Goal: Information Seeking & Learning: Find contact information

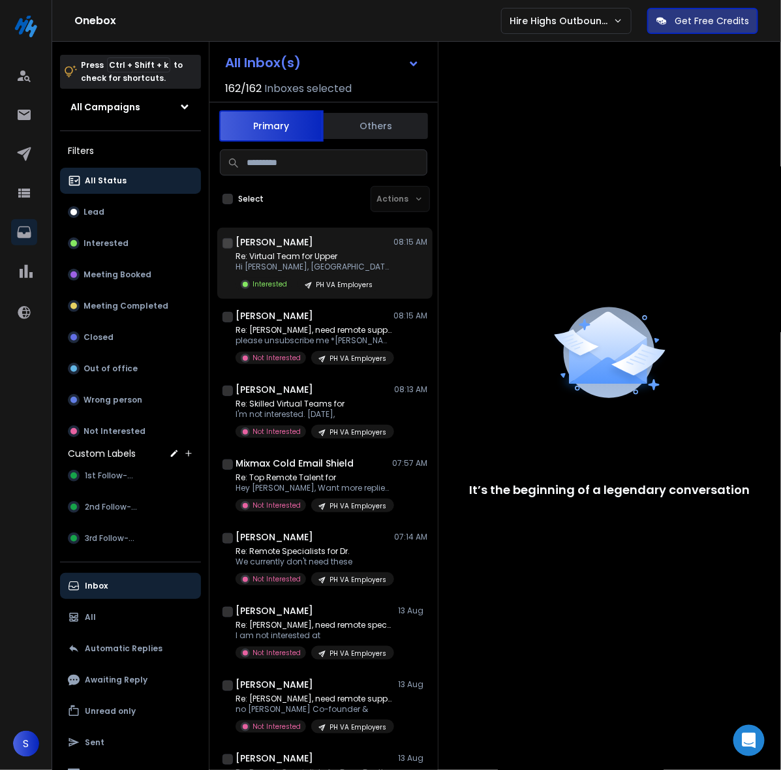
click at [297, 249] on div "Albert J 08:15 AM Re: Virtual Team for Upper Hi Dexter, Nice to meet Interested…" at bounding box center [331, 262] width 192 height 55
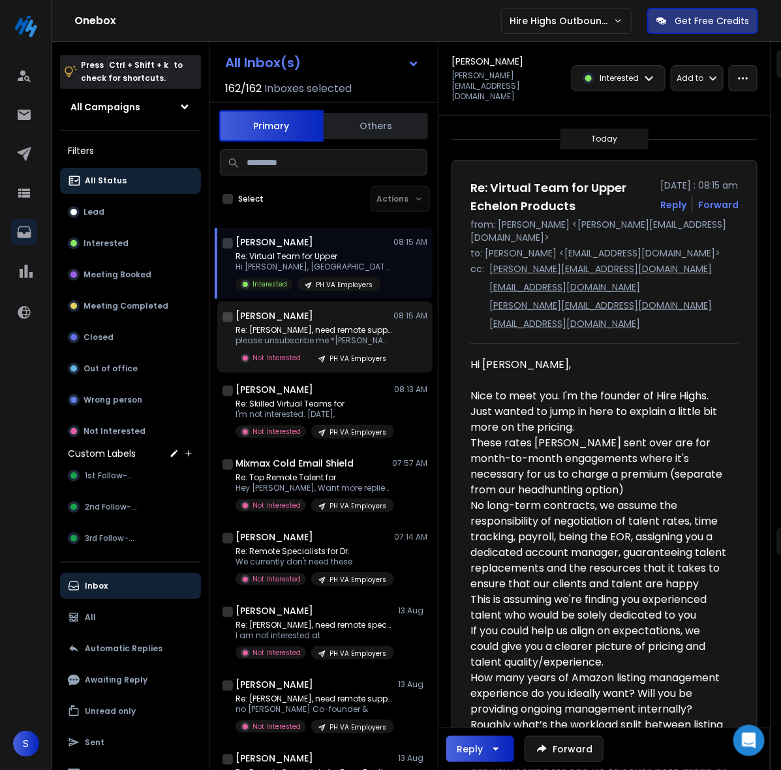
click at [293, 326] on p "Re: Danielle, need remote support?" at bounding box center [313, 330] width 157 height 10
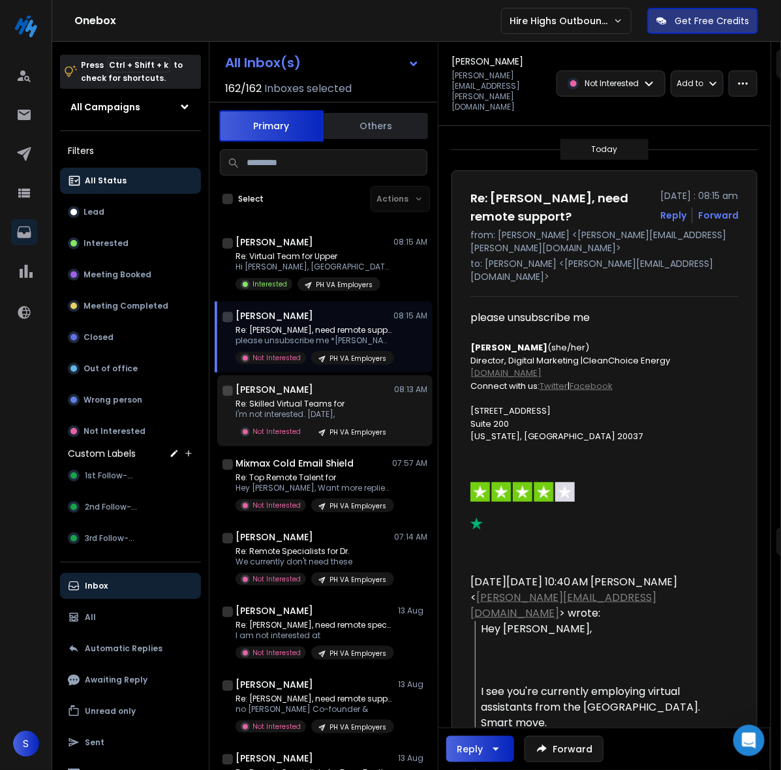
click at [327, 405] on p "Re: Skilled Virtual Teams for" at bounding box center [313, 403] width 157 height 10
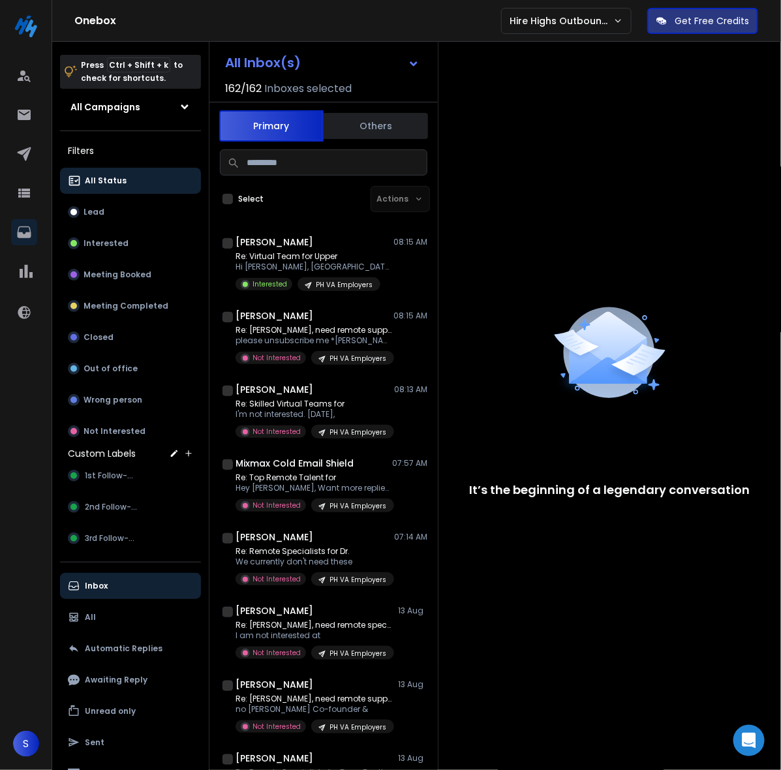
click at [670, 163] on div "It’s the beginning of a legendary conversation" at bounding box center [609, 369] width 342 height 654
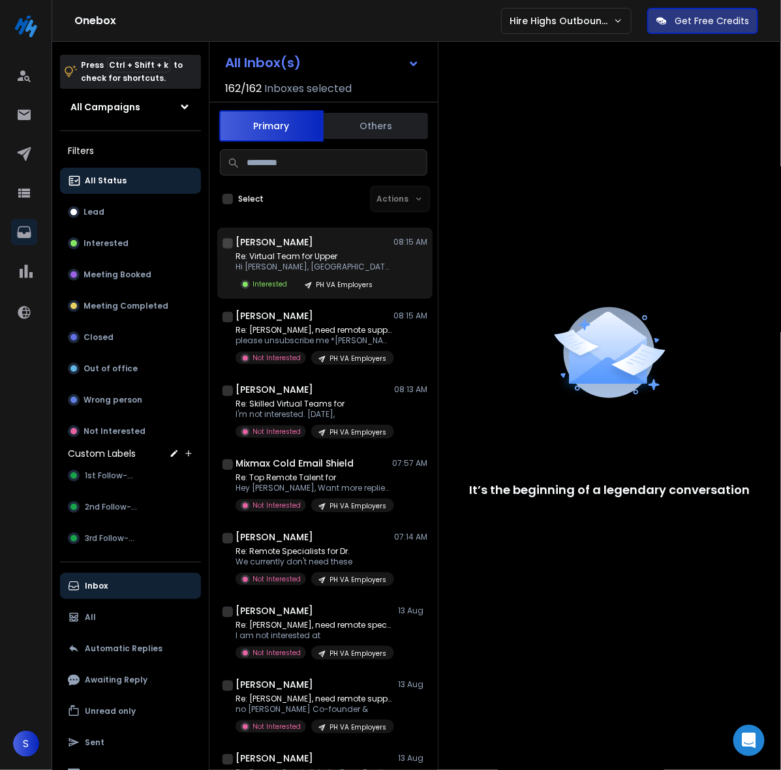
click at [311, 256] on p "Re: Virtual Team for Upper" at bounding box center [313, 256] width 157 height 10
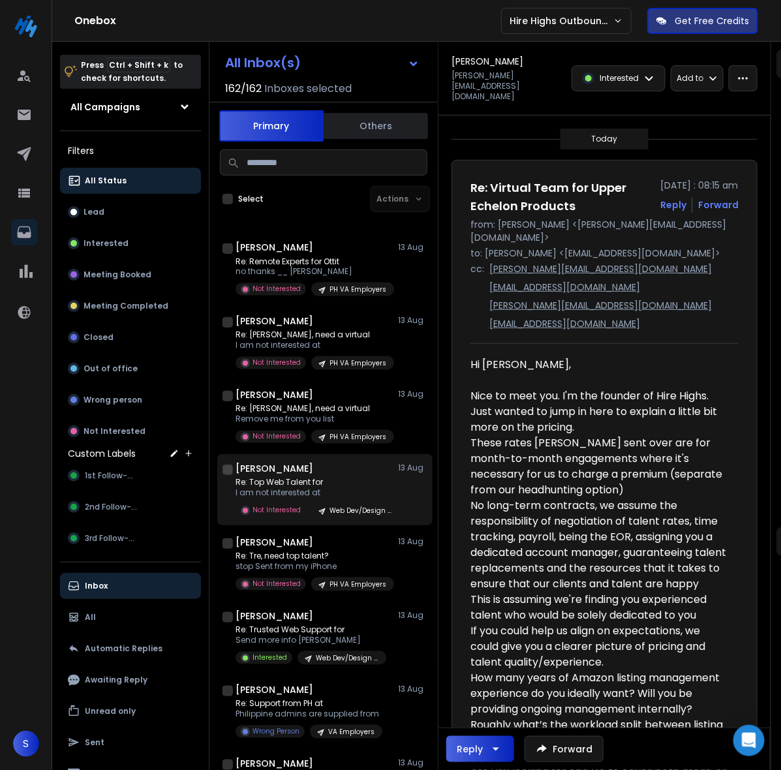
scroll to position [734, 0]
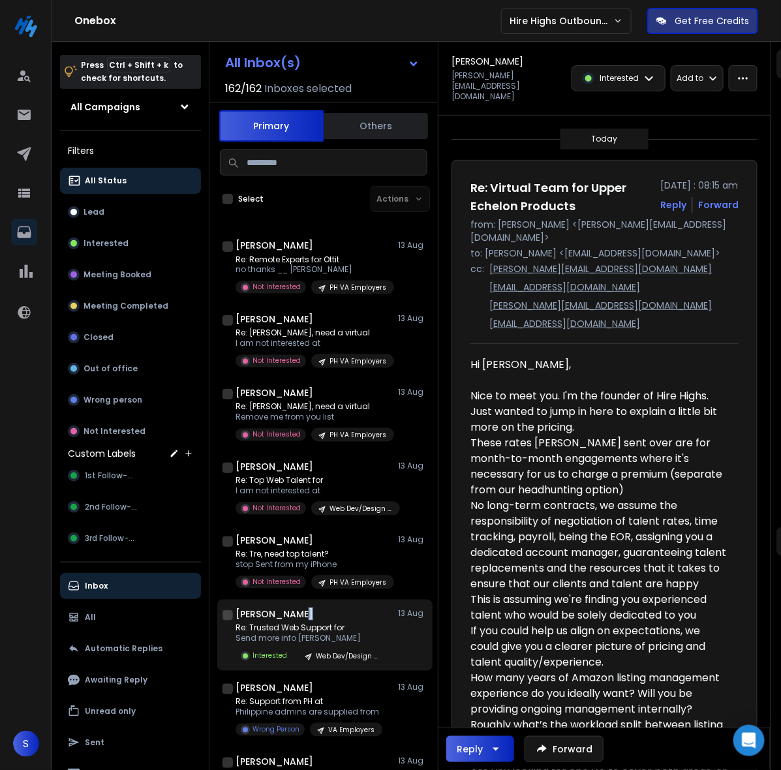
click at [297, 615] on h1 "Dillon Sedaghat" at bounding box center [274, 613] width 78 height 13
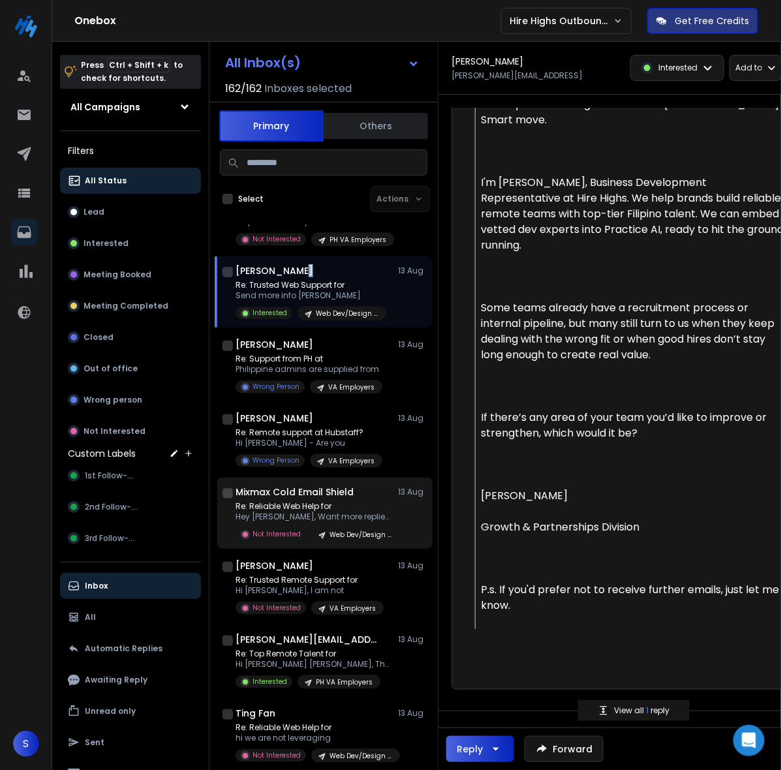
scroll to position [1060, 0]
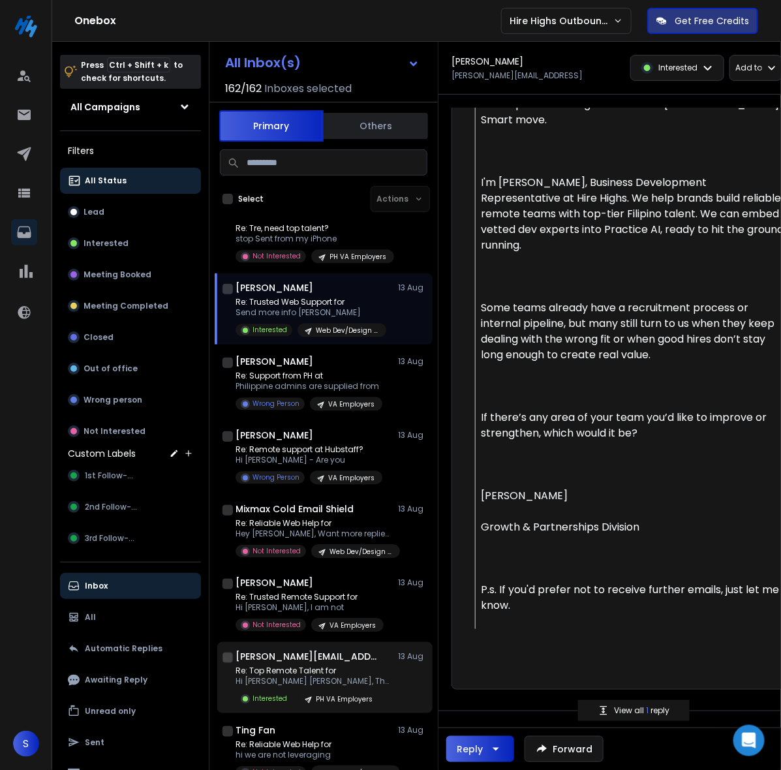
click at [313, 656] on h1 "[PERSON_NAME][EMAIL_ADDRESS][DOMAIN_NAME]" at bounding box center [306, 656] width 143 height 13
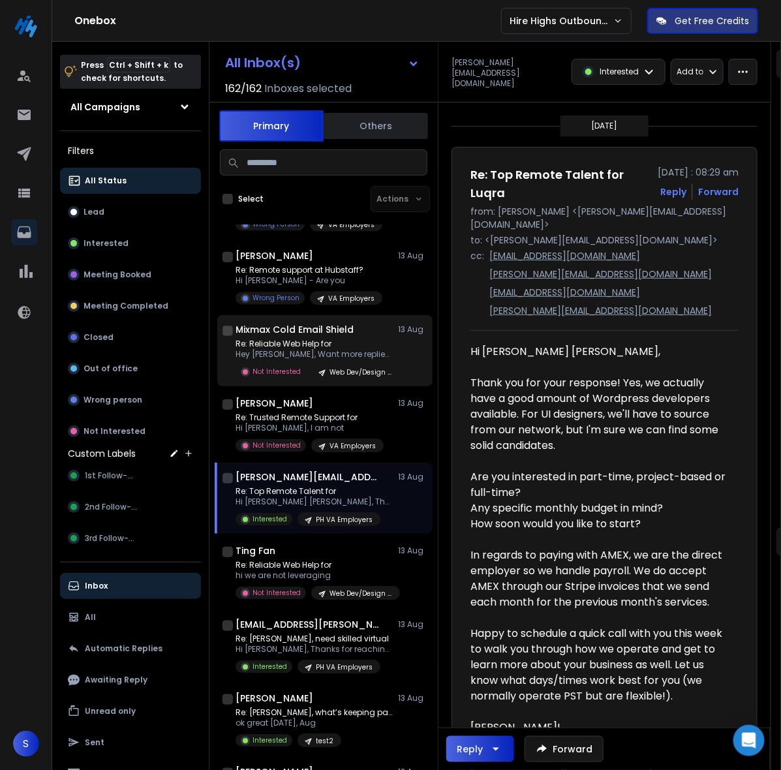
scroll to position [1304, 0]
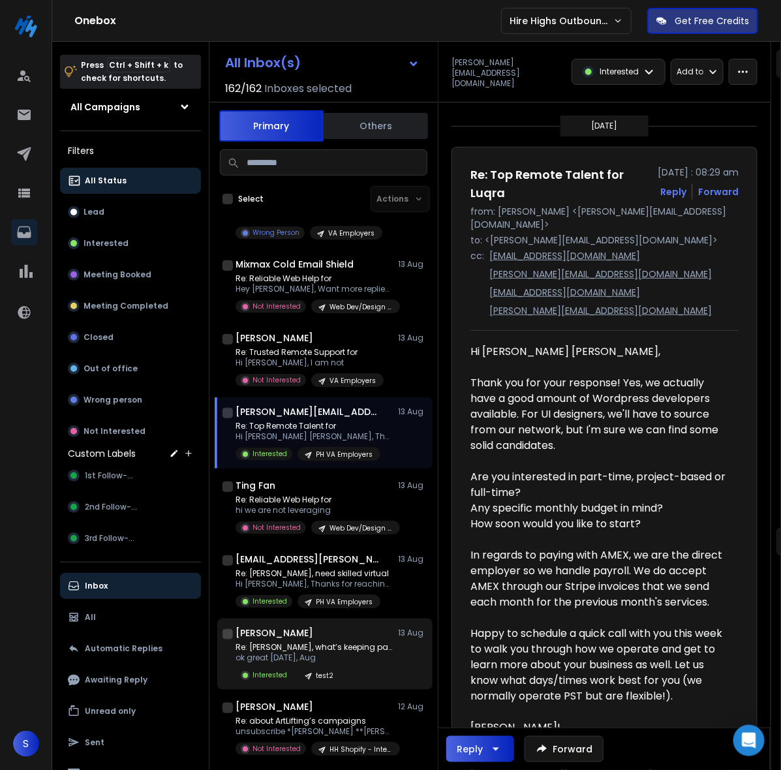
click at [334, 637] on div "Janah Salazar 13 Aug" at bounding box center [331, 632] width 192 height 13
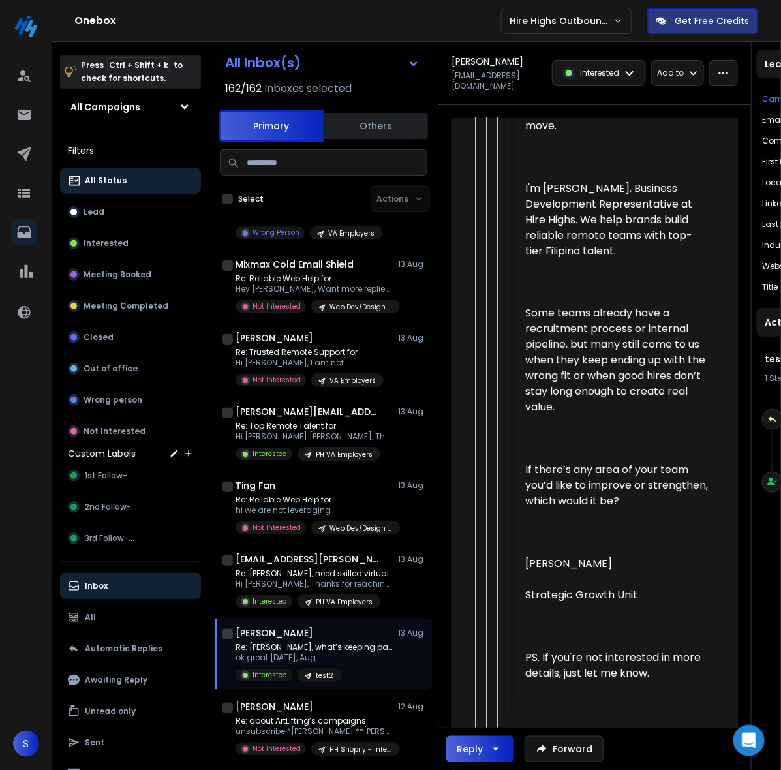
scroll to position [650, 0]
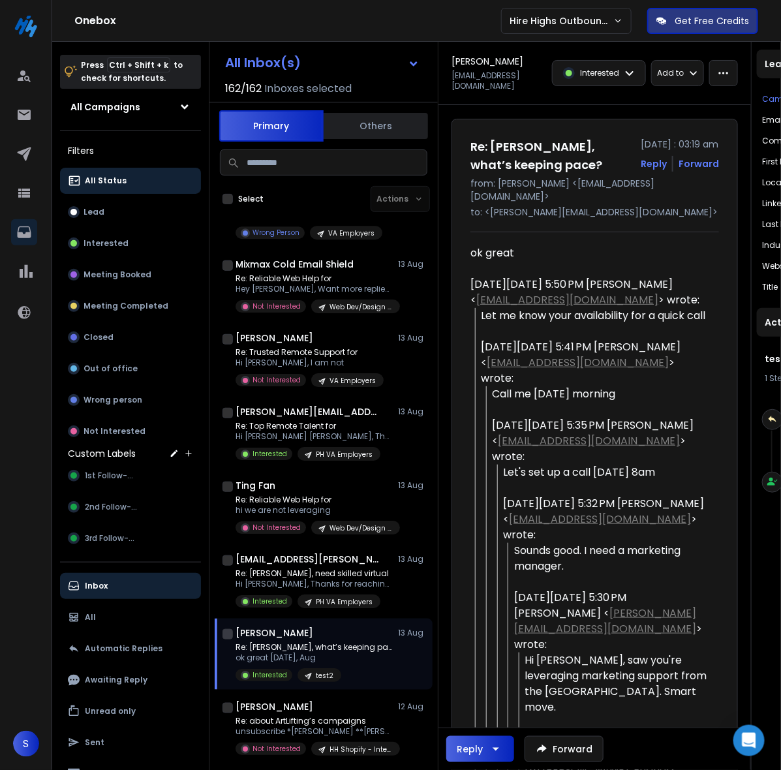
scroll to position [0, 0]
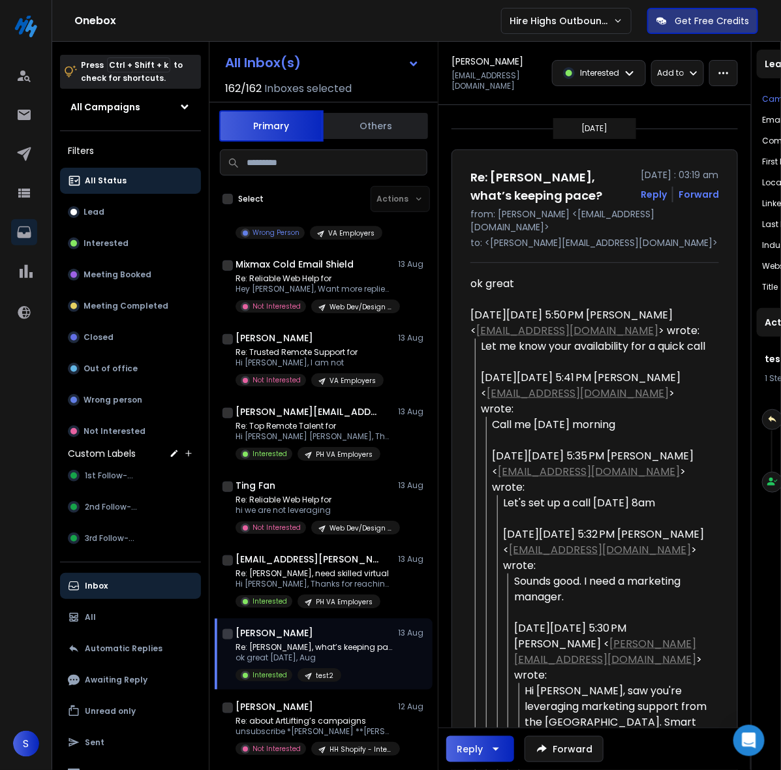
click at [303, 642] on p "Re: [PERSON_NAME], what’s keeping pace?" at bounding box center [313, 647] width 157 height 10
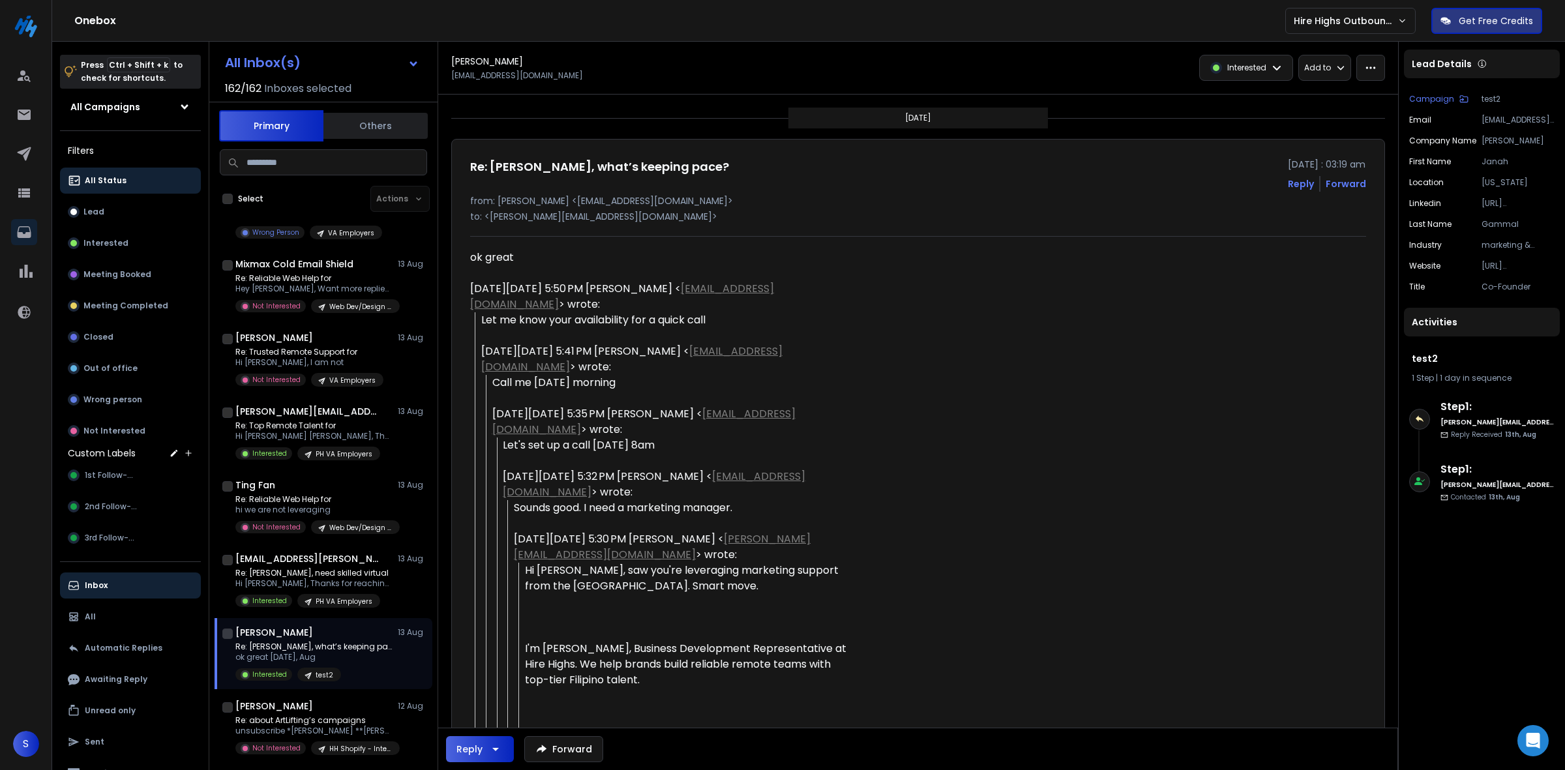
click at [780, 263] on p "http://www.breetly.com" at bounding box center [1518, 266] width 73 height 10
